Goal: Task Accomplishment & Management: Manage account settings

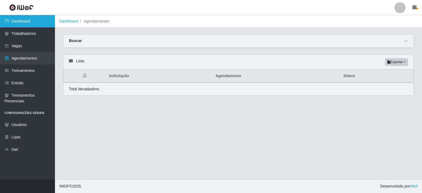
click at [24, 24] on link "Dashboard" at bounding box center [27, 21] width 55 height 12
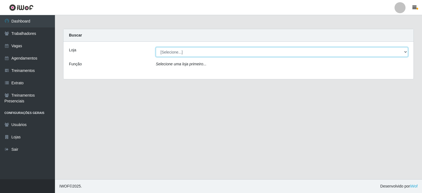
click at [231, 53] on select "[Selecione...] [GEOGRAPHIC_DATA] - Shopping [GEOGRAPHIC_DATA]" at bounding box center [282, 52] width 252 height 10
select select "424"
click at [156, 47] on select "[Selecione...] [GEOGRAPHIC_DATA] - Shopping [GEOGRAPHIC_DATA]" at bounding box center [282, 52] width 252 height 10
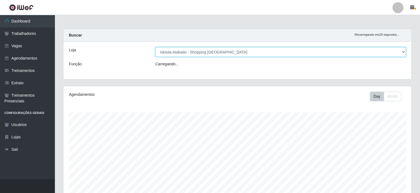
scroll to position [114, 348]
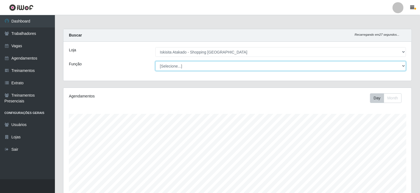
click at [228, 66] on select "[Selecione...] Auxiliar de Estacionamento Auxiliar de Estacionamento + Auxiliar…" at bounding box center [280, 66] width 251 height 10
select select "72"
click at [155, 61] on select "[Selecione...] Auxiliar de Estacionamento Auxiliar de Estacionamento + Auxiliar…" at bounding box center [280, 66] width 251 height 10
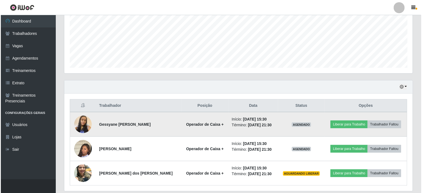
scroll to position [137, 0]
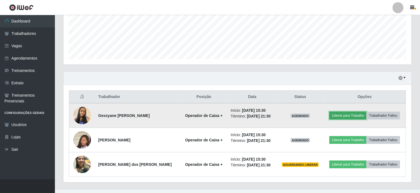
click at [356, 117] on button "Liberar para Trabalho" at bounding box center [347, 116] width 37 height 8
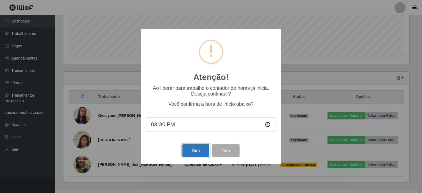
click at [205, 151] on button "Sim" at bounding box center [195, 150] width 27 height 13
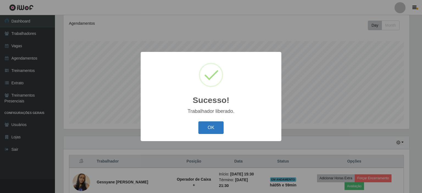
click at [204, 130] on button "OK" at bounding box center [211, 127] width 26 height 13
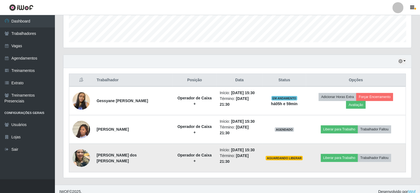
scroll to position [155, 0]
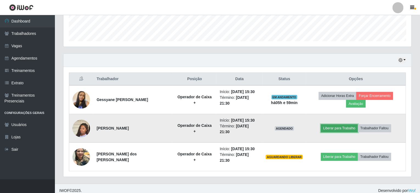
click at [347, 127] on button "Liberar para Trabalho" at bounding box center [339, 128] width 37 height 8
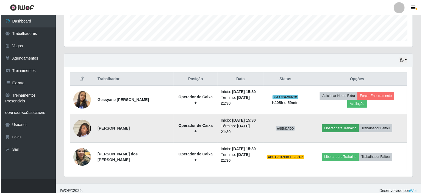
scroll to position [114, 346]
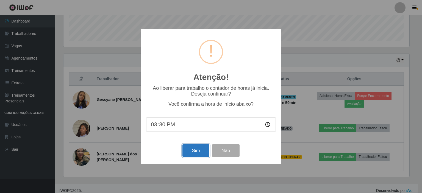
click at [193, 155] on button "Sim" at bounding box center [195, 150] width 27 height 13
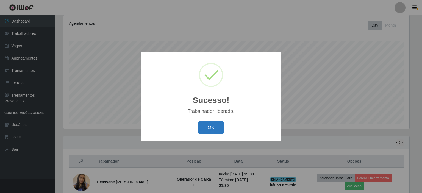
click at [214, 124] on button "OK" at bounding box center [211, 127] width 26 height 13
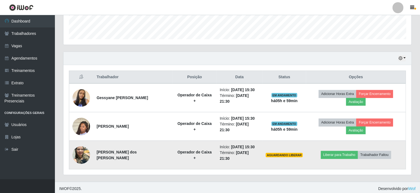
scroll to position [158, 0]
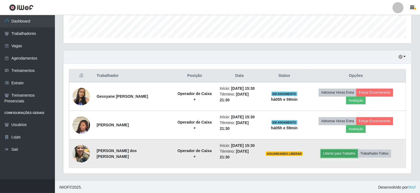
click at [335, 151] on button "Liberar para Trabalho" at bounding box center [339, 154] width 37 height 8
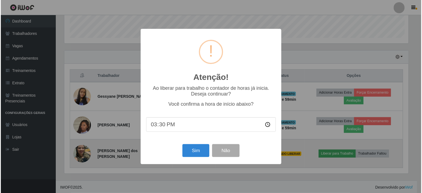
scroll to position [114, 346]
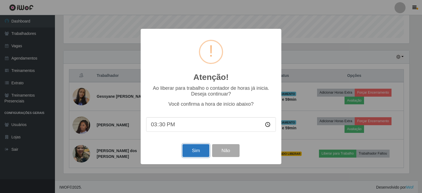
click at [204, 154] on button "Sim" at bounding box center [195, 150] width 27 height 13
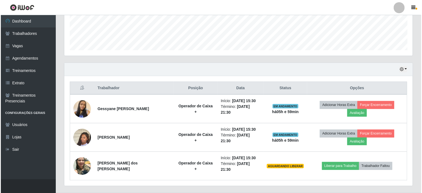
scroll to position [0, 0]
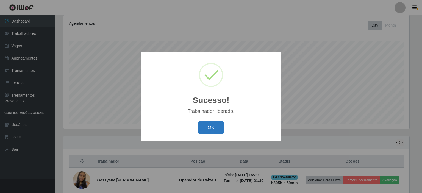
click at [206, 128] on button "OK" at bounding box center [211, 127] width 26 height 13
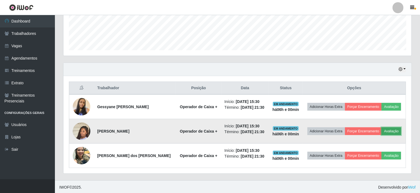
click at [393, 131] on button "Avaliação" at bounding box center [391, 131] width 19 height 8
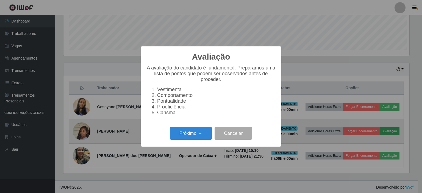
scroll to position [114, 346]
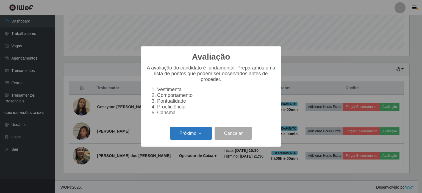
click at [201, 137] on button "Próximo →" at bounding box center [191, 133] width 42 height 13
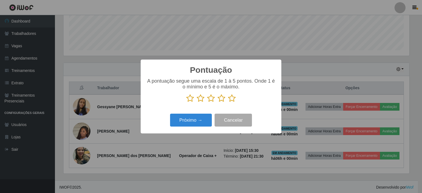
scroll to position [274421, 274189]
click at [230, 98] on icon at bounding box center [232, 98] width 8 height 8
click at [228, 102] on input "radio" at bounding box center [228, 102] width 0 height 0
click at [198, 122] on button "Próximo →" at bounding box center [191, 120] width 42 height 13
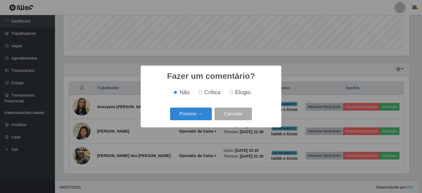
click at [231, 93] on input "Elogio" at bounding box center [231, 93] width 4 height 4
radio input "true"
click at [185, 92] on span "Não" at bounding box center [184, 92] width 10 height 6
click at [177, 92] on input "Não" at bounding box center [176, 93] width 4 height 4
radio input "true"
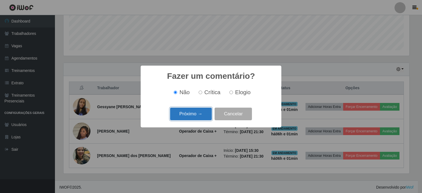
click at [197, 115] on button "Próximo →" at bounding box center [191, 114] width 42 height 13
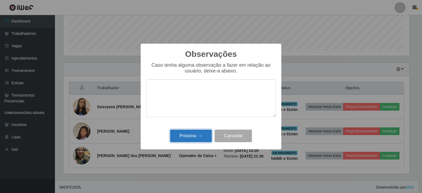
click at [203, 138] on button "Próximo →" at bounding box center [191, 136] width 42 height 13
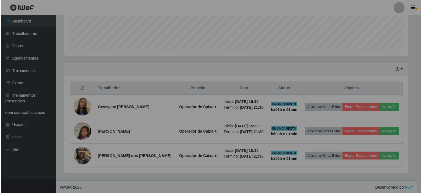
scroll to position [114, 348]
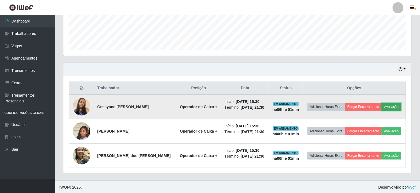
click at [389, 106] on button "Avaliação" at bounding box center [391, 107] width 19 height 8
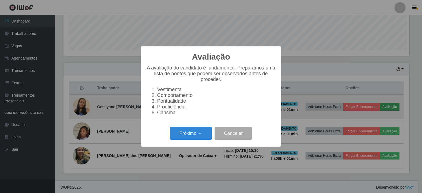
scroll to position [114, 346]
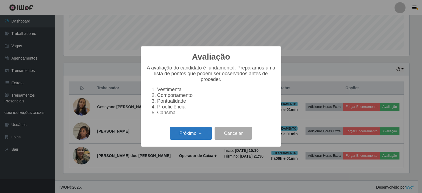
click at [203, 136] on button "Próximo →" at bounding box center [191, 133] width 42 height 13
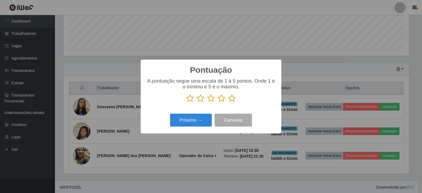
scroll to position [274421, 274189]
click at [221, 101] on icon at bounding box center [221, 98] width 8 height 8
click at [217, 102] on input "radio" at bounding box center [217, 102] width 0 height 0
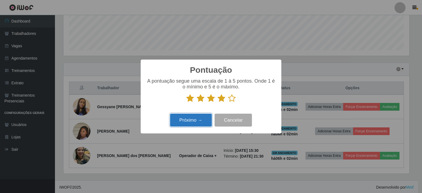
click at [203, 121] on button "Próximo →" at bounding box center [191, 120] width 42 height 13
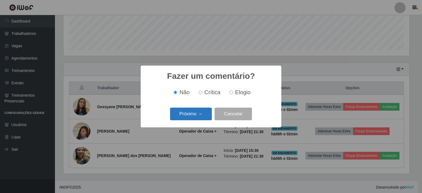
click at [204, 116] on button "Próximo →" at bounding box center [191, 114] width 42 height 13
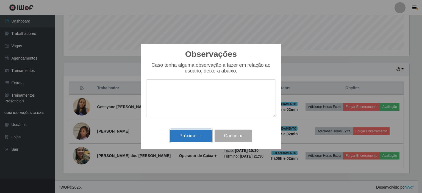
click at [202, 137] on button "Próximo →" at bounding box center [191, 136] width 42 height 13
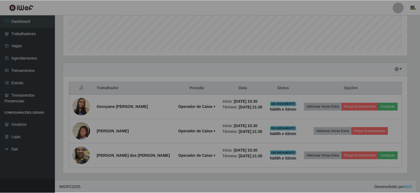
scroll to position [114, 348]
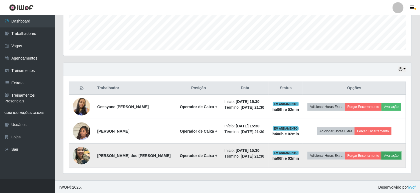
click at [393, 154] on button "Avaliação" at bounding box center [391, 156] width 19 height 8
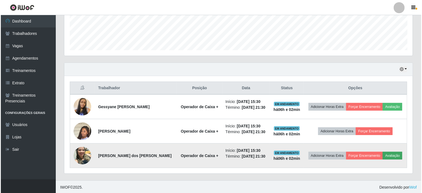
scroll to position [114, 346]
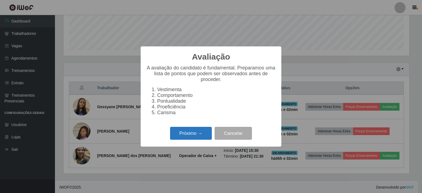
click at [193, 138] on button "Próximo →" at bounding box center [191, 133] width 42 height 13
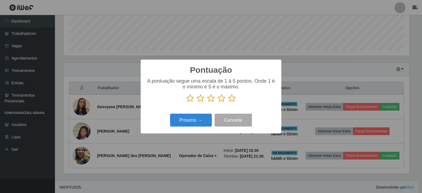
scroll to position [274421, 274189]
click at [224, 102] on icon at bounding box center [221, 98] width 8 height 8
click at [217, 102] on input "radio" at bounding box center [217, 102] width 0 height 0
click at [204, 121] on button "Próximo →" at bounding box center [191, 120] width 42 height 13
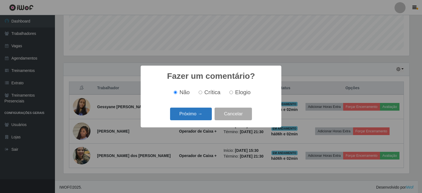
click at [205, 112] on button "Próximo →" at bounding box center [191, 114] width 42 height 13
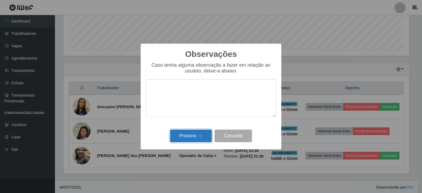
click at [202, 138] on button "Próximo →" at bounding box center [191, 136] width 42 height 13
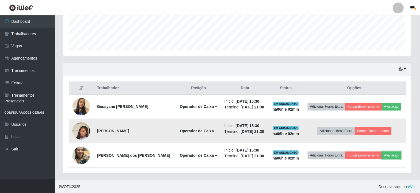
scroll to position [114, 348]
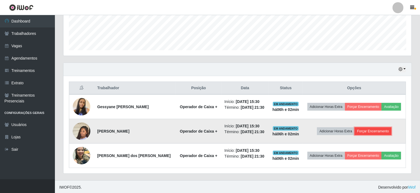
click at [372, 130] on button "Forçar Encerramento" at bounding box center [373, 131] width 37 height 8
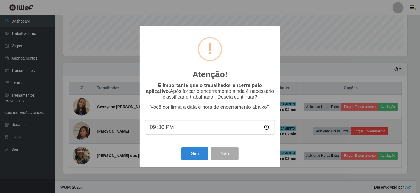
scroll to position [114, 346]
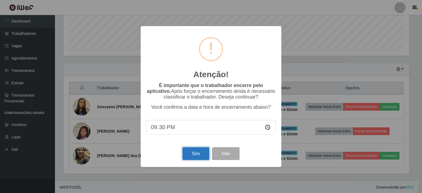
click at [199, 152] on button "Sim" at bounding box center [195, 153] width 27 height 13
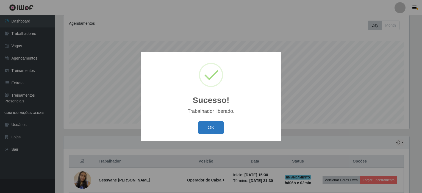
click at [218, 127] on button "OK" at bounding box center [211, 127] width 26 height 13
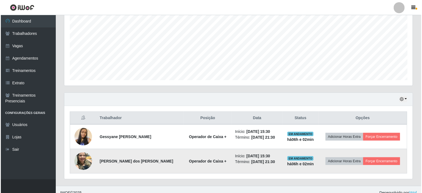
scroll to position [122, 0]
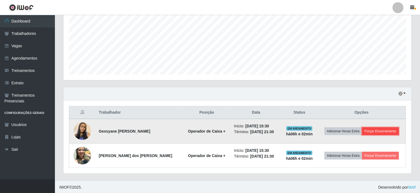
click at [377, 131] on button "Forçar Encerramento" at bounding box center [380, 131] width 37 height 8
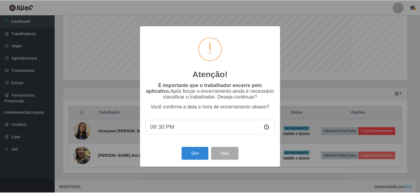
scroll to position [114, 346]
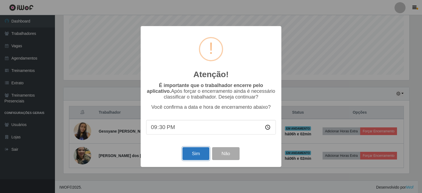
click at [192, 157] on button "Sim" at bounding box center [195, 153] width 27 height 13
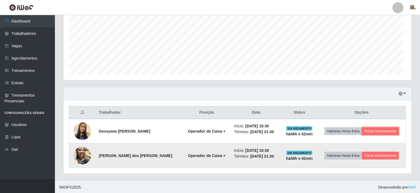
scroll to position [274421, 274187]
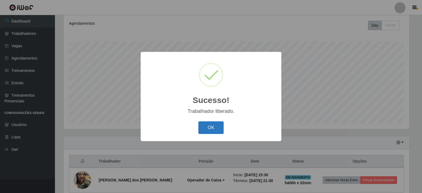
click at [211, 129] on button "OK" at bounding box center [211, 127] width 26 height 13
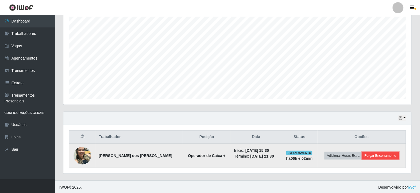
click at [373, 155] on button "Forçar Encerramento" at bounding box center [380, 156] width 37 height 8
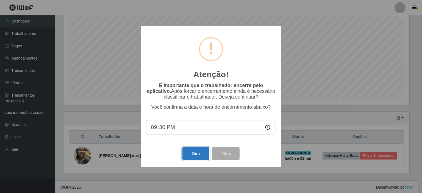
click at [192, 159] on button "Sim" at bounding box center [195, 153] width 27 height 13
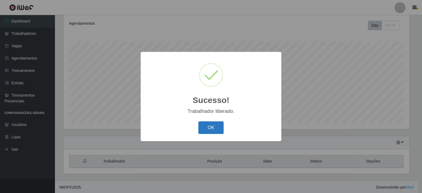
click at [203, 127] on button "OK" at bounding box center [211, 127] width 26 height 13
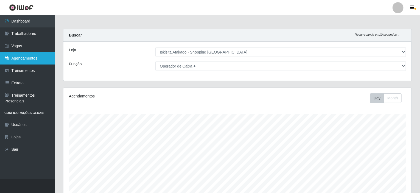
click at [28, 58] on link "Agendamentos" at bounding box center [27, 58] width 55 height 12
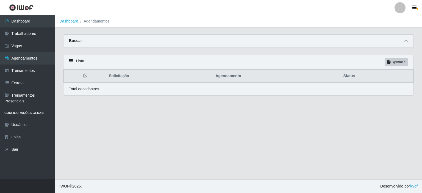
click at [398, 43] on div "Buscar" at bounding box center [238, 41] width 350 height 13
click at [409, 40] on span at bounding box center [405, 41] width 7 height 6
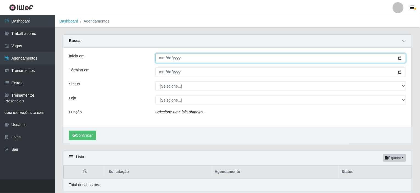
click at [401, 60] on input "Início em" at bounding box center [280, 58] width 251 height 10
type input "[DATE]"
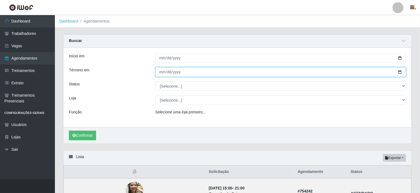
click at [398, 74] on input "Término em" at bounding box center [280, 72] width 251 height 10
type input "[DATE]"
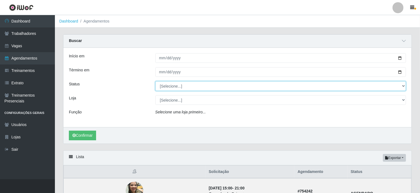
click at [403, 86] on select "[Selecione...] AGENDADO AGUARDANDO LIBERAR EM ANDAMENTO EM REVISÃO FINALIZADO C…" at bounding box center [280, 86] width 251 height 10
select select "AGENDADO"
click at [155, 81] on select "[Selecione...] AGENDADO AGUARDANDO LIBERAR EM ANDAMENTO EM REVISÃO FINALIZADO C…" at bounding box center [280, 86] width 251 height 10
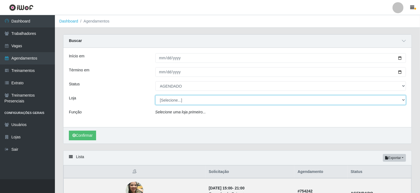
click at [231, 102] on select "[Selecione...] [GEOGRAPHIC_DATA] - Shopping [GEOGRAPHIC_DATA]" at bounding box center [280, 100] width 251 height 10
select select "424"
click at [155, 95] on select "[Selecione...] [GEOGRAPHIC_DATA] - Shopping [GEOGRAPHIC_DATA]" at bounding box center [280, 100] width 251 height 10
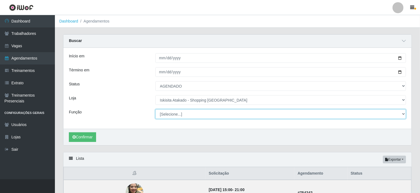
click at [198, 116] on select "[Selecione...] Auxiliar de Estacionamento Auxiliar de Estacionamento + Auxiliar…" at bounding box center [280, 114] width 251 height 10
select select "72"
click at [155, 109] on select "[Selecione...] Auxiliar de Estacionamento Auxiliar de Estacionamento + Auxiliar…" at bounding box center [280, 114] width 251 height 10
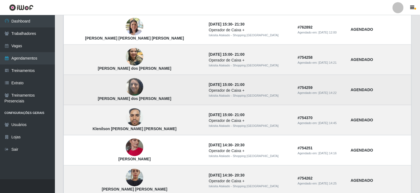
scroll to position [329, 0]
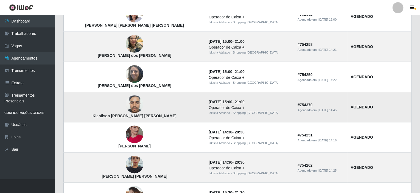
click at [126, 103] on img at bounding box center [135, 104] width 18 height 23
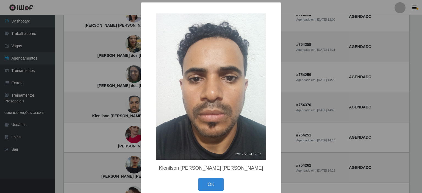
click at [371, 47] on div "× Klenilson Peres da Silva OK Cancel" at bounding box center [211, 96] width 422 height 193
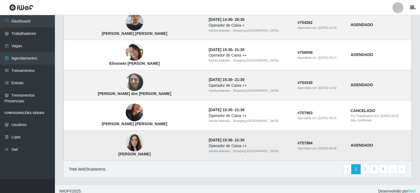
scroll to position [475, 0]
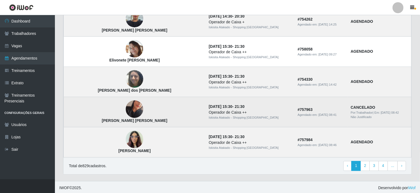
click at [126, 110] on img at bounding box center [135, 109] width 18 height 31
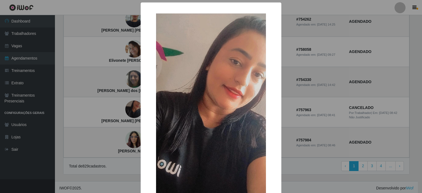
click at [382, 82] on div "× Maria Letícia Soares da Silva OK Cancel" at bounding box center [211, 96] width 422 height 193
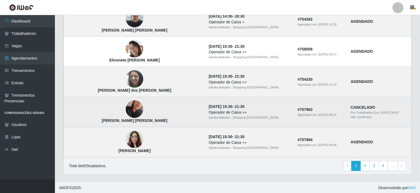
click at [126, 101] on img at bounding box center [135, 109] width 18 height 31
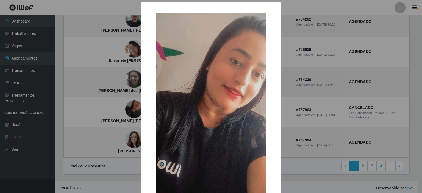
click at [392, 82] on div "× Maria Letícia Soares da Silva OK Cancel" at bounding box center [211, 96] width 422 height 193
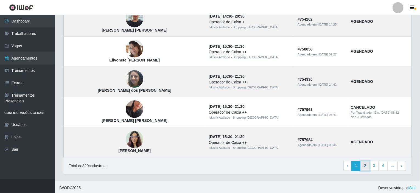
click at [368, 165] on link "2" at bounding box center [364, 166] width 9 height 10
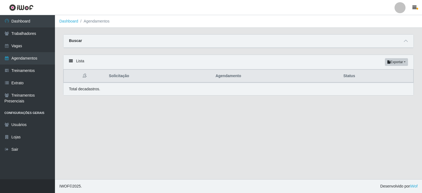
click at [303, 45] on div "Buscar" at bounding box center [238, 41] width 350 height 13
click at [416, 43] on div "Carregando... Buscar Início em [GEOGRAPHIC_DATA] em Status [Selecione...] AGEND…" at bounding box center [238, 44] width 359 height 20
drag, startPoint x: 401, startPoint y: 39, endPoint x: 402, endPoint y: 41, distance: 2.8
click at [401, 39] on div "Buscar" at bounding box center [238, 41] width 350 height 13
click at [403, 43] on span at bounding box center [405, 41] width 7 height 6
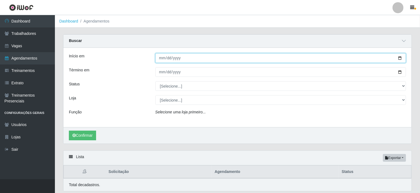
click at [401, 59] on input "Início em" at bounding box center [280, 58] width 251 height 10
type input "[DATE]"
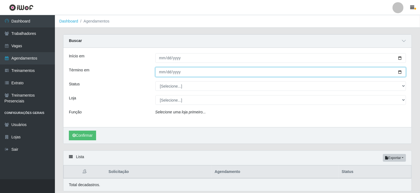
click at [402, 72] on input "Término em" at bounding box center [280, 72] width 251 height 10
type input "[DATE]"
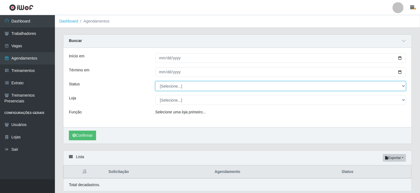
click at [402, 86] on select "[Selecione...] AGENDADO AGUARDANDO LIBERAR EM ANDAMENTO EM REVISÃO FINALIZADO C…" at bounding box center [280, 86] width 251 height 10
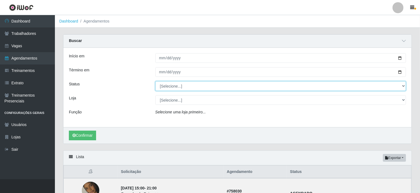
select select "AGENDADO"
click at [155, 81] on select "[Selecione...] AGENDADO AGUARDANDO LIBERAR EM ANDAMENTO EM REVISÃO FINALIZADO C…" at bounding box center [280, 86] width 251 height 10
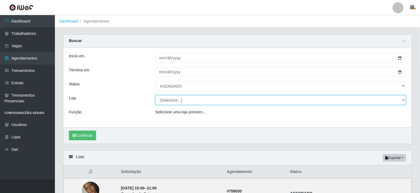
click at [192, 100] on select "[Selecione...] [GEOGRAPHIC_DATA] - Shopping [GEOGRAPHIC_DATA]" at bounding box center [280, 100] width 251 height 10
select select "424"
click at [155, 95] on select "[Selecione...] [GEOGRAPHIC_DATA] - Shopping [GEOGRAPHIC_DATA]" at bounding box center [280, 100] width 251 height 10
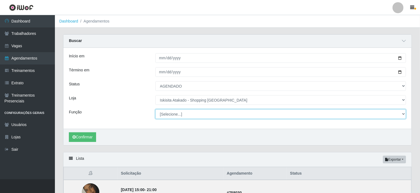
click at [381, 114] on select "[Selecione...] Auxiliar de Estacionamento Auxiliar de Estacionamento + Auxiliar…" at bounding box center [280, 114] width 251 height 10
select select "72"
click at [155, 109] on select "[Selecione...] Auxiliar de Estacionamento Auxiliar de Estacionamento + Auxiliar…" at bounding box center [280, 114] width 251 height 10
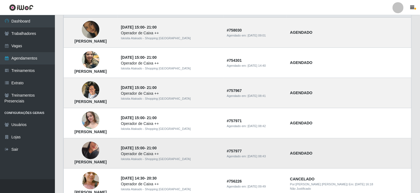
scroll to position [165, 0]
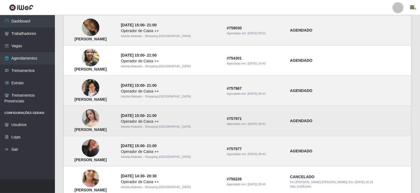
click at [99, 121] on img at bounding box center [91, 118] width 18 height 23
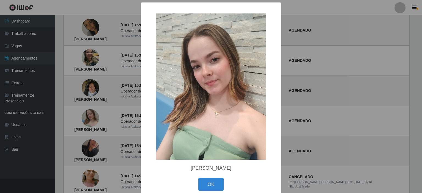
drag, startPoint x: 381, startPoint y: 95, endPoint x: 377, endPoint y: 94, distance: 3.0
click at [380, 95] on div "× [PERSON_NAME] OK Cancel" at bounding box center [211, 96] width 422 height 193
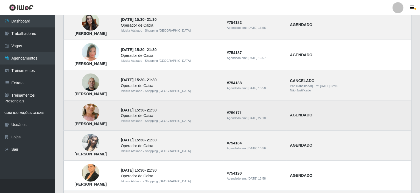
scroll to position [439, 0]
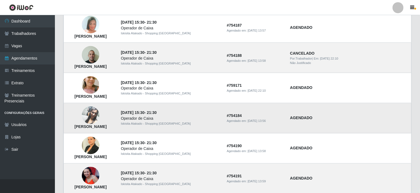
click at [287, 122] on td "AGENDADO" at bounding box center [349, 118] width 125 height 30
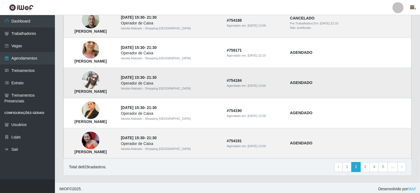
scroll to position [475, 0]
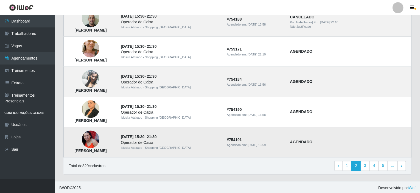
click at [99, 139] on img at bounding box center [91, 140] width 18 height 18
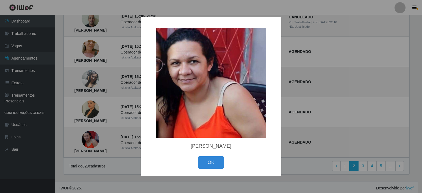
click at [384, 86] on div "× [PERSON_NAME] OK Cancel" at bounding box center [211, 96] width 422 height 193
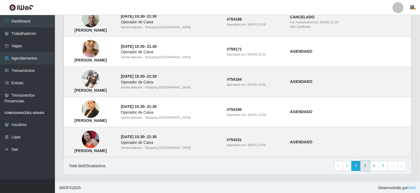
click at [366, 167] on link "3" at bounding box center [364, 166] width 9 height 10
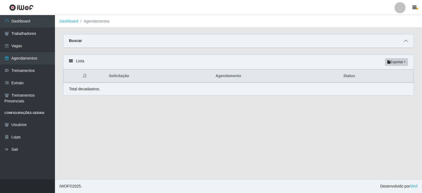
click at [403, 43] on span at bounding box center [405, 41] width 7 height 6
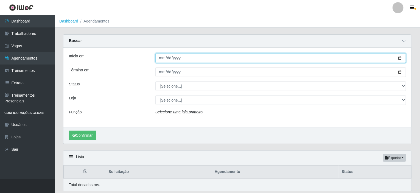
click at [401, 59] on input "Início em" at bounding box center [280, 58] width 251 height 10
type input "[DATE]"
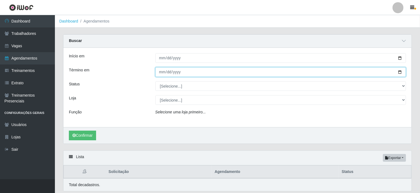
click at [400, 74] on input "Término em" at bounding box center [280, 72] width 251 height 10
type input "[DATE]"
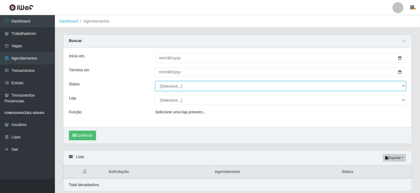
click at [403, 86] on select "[Selecione...] AGENDADO AGUARDANDO LIBERAR EM ANDAMENTO EM REVISÃO FINALIZADO C…" at bounding box center [280, 86] width 251 height 10
select select "AGENDADO"
click at [155, 81] on select "[Selecione...] AGENDADO AGUARDANDO LIBERAR EM ANDAMENTO EM REVISÃO FINALIZADO C…" at bounding box center [280, 86] width 251 height 10
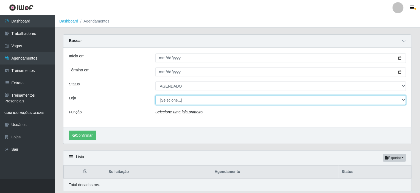
click at [404, 101] on select "[Selecione...] [GEOGRAPHIC_DATA] - Shopping [GEOGRAPHIC_DATA]" at bounding box center [280, 100] width 251 height 10
select select "424"
click at [155, 95] on select "[Selecione...] [GEOGRAPHIC_DATA] - Shopping [GEOGRAPHIC_DATA]" at bounding box center [280, 100] width 251 height 10
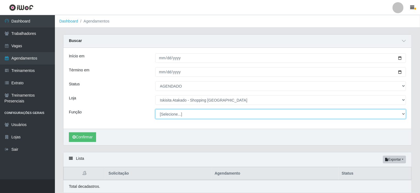
click at [324, 114] on select "[Selecione...] Auxiliar de Estacionamento Auxiliar de Estacionamento + Auxiliar…" at bounding box center [280, 114] width 251 height 10
select select "72"
click at [155, 109] on select "[Selecione...] Auxiliar de Estacionamento Auxiliar de Estacionamento + Auxiliar…" at bounding box center [280, 114] width 251 height 10
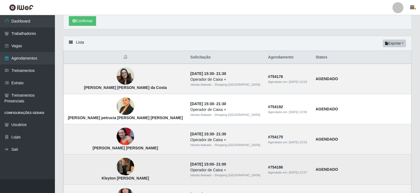
scroll to position [130, 0]
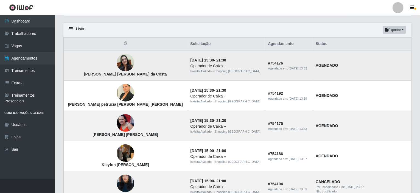
click at [117, 64] on img at bounding box center [126, 63] width 18 height 18
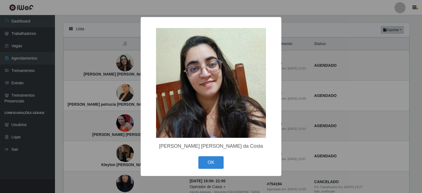
click at [385, 94] on div "× Amanda Maria Menezes Rocha da Costa OK Cancel" at bounding box center [211, 96] width 422 height 193
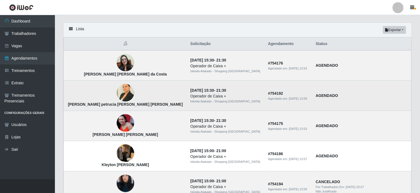
click at [117, 92] on img at bounding box center [126, 92] width 18 height 23
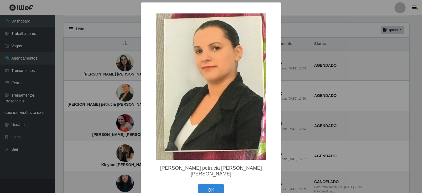
click at [376, 101] on div "× Angela petrucia Batista Ferreira OK Cancel" at bounding box center [211, 96] width 422 height 193
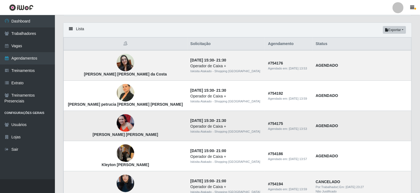
click at [117, 124] on img at bounding box center [126, 123] width 18 height 18
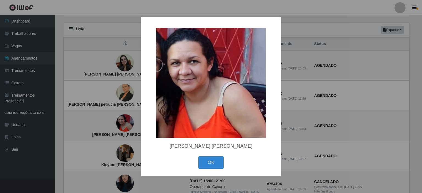
click at [394, 95] on div "× [PERSON_NAME] OK Cancel" at bounding box center [211, 96] width 422 height 193
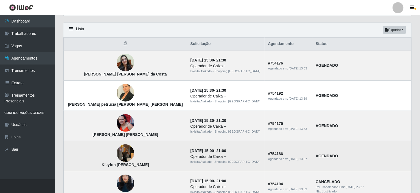
click at [117, 155] on img at bounding box center [126, 153] width 18 height 23
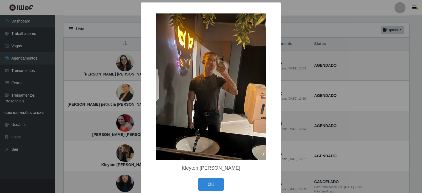
click at [382, 94] on div "× Kleyton Flávio Nascimento Costa OK Cancel" at bounding box center [211, 96] width 422 height 193
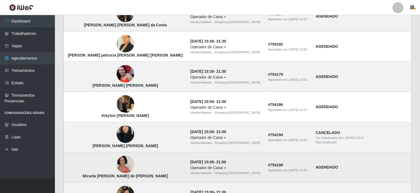
scroll to position [184, 0]
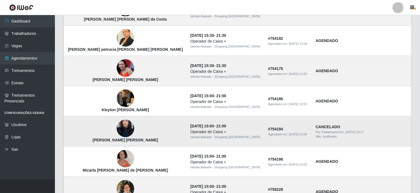
click at [117, 125] on img at bounding box center [126, 128] width 18 height 31
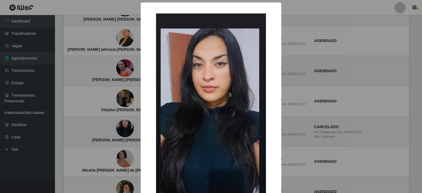
click at [358, 68] on div "× Adriana Alves Damásio da Silva OK Cancel" at bounding box center [211, 96] width 422 height 193
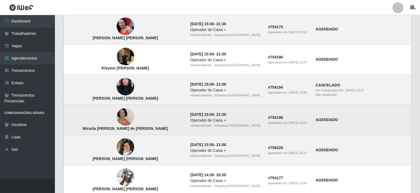
scroll to position [239, 0]
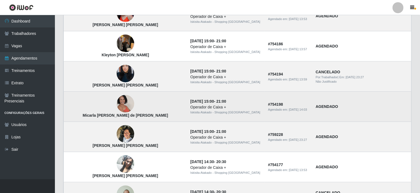
click at [117, 105] on img at bounding box center [126, 103] width 18 height 25
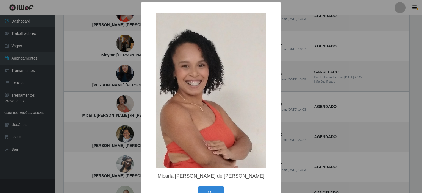
click at [376, 97] on div "× Micarla Melo de Souza Cesário OK Cancel" at bounding box center [211, 96] width 422 height 193
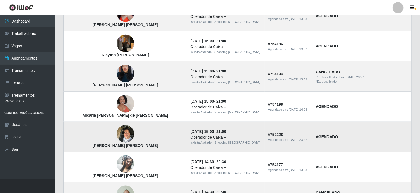
click at [117, 137] on img at bounding box center [126, 133] width 18 height 23
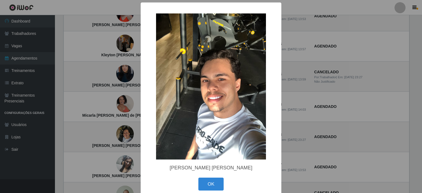
click at [371, 97] on div "× José Mateus da Silva OK Cancel" at bounding box center [211, 96] width 422 height 193
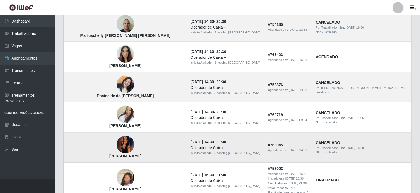
scroll to position [399, 0]
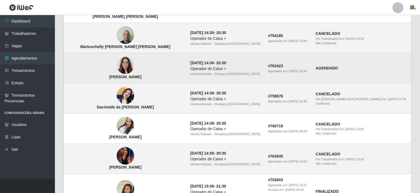
click at [117, 64] on img at bounding box center [126, 65] width 18 height 23
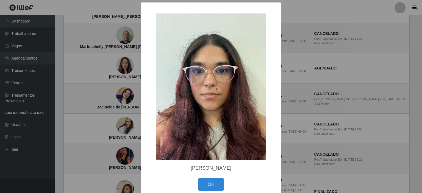
click at [382, 72] on div "× Aline Barbosa de Sena OK Cancel" at bounding box center [211, 96] width 422 height 193
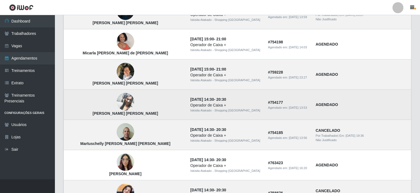
scroll to position [289, 0]
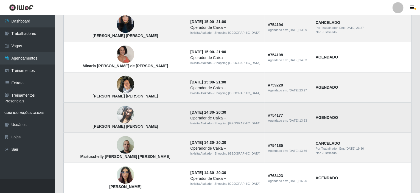
click at [118, 113] on img at bounding box center [126, 114] width 18 height 31
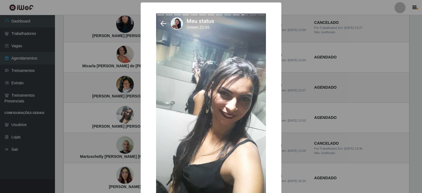
click at [361, 90] on div "× Sabrina da Silva Santos OK Cancel" at bounding box center [211, 96] width 422 height 193
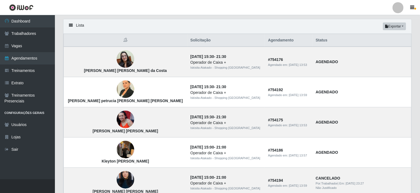
scroll to position [124, 0]
